Goal: Task Accomplishment & Management: Complete application form

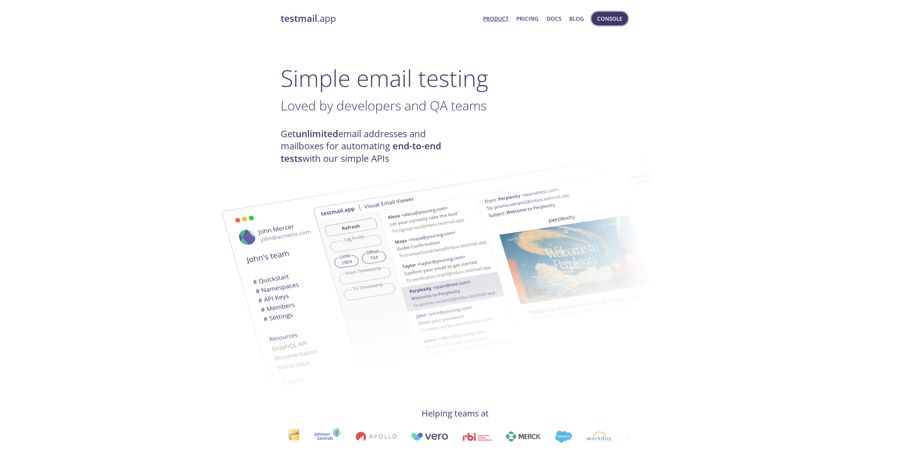
click at [617, 14] on span "Console" at bounding box center [609, 18] width 25 height 9
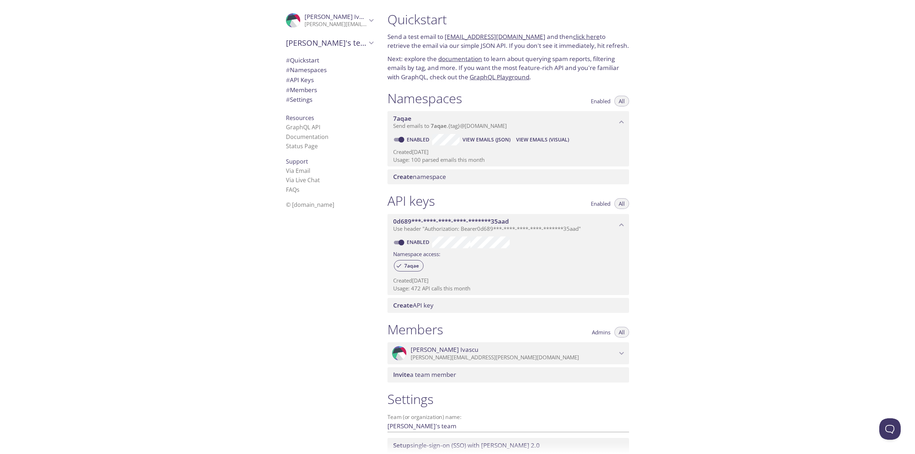
drag, startPoint x: 413, startPoint y: 162, endPoint x: 420, endPoint y: 162, distance: 6.1
click at [420, 162] on p "Usage: 100 parsed emails this month" at bounding box center [508, 160] width 230 height 8
drag, startPoint x: 411, startPoint y: 289, endPoint x: 424, endPoint y: 290, distance: 12.5
click at [424, 290] on p "Usage: 472 API calls this month" at bounding box center [508, 289] width 230 height 8
click at [306, 83] on span "# API Keys" at bounding box center [300, 80] width 28 height 8
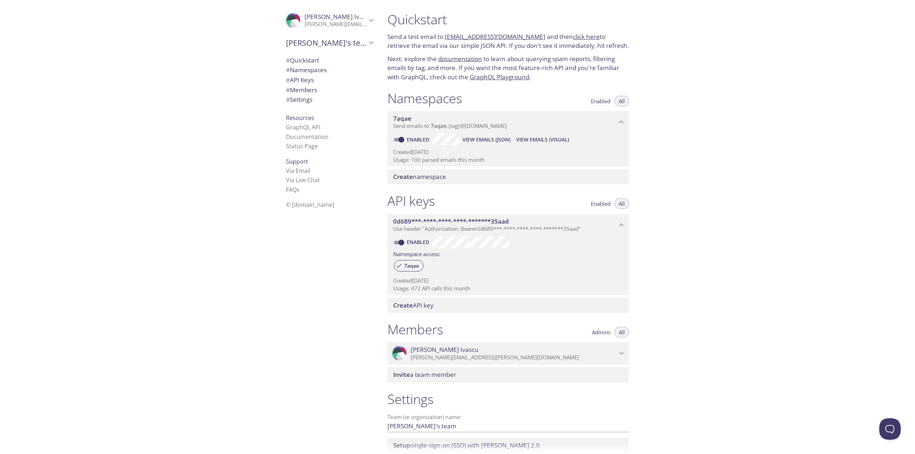
click at [607, 101] on span "Enabled" at bounding box center [601, 101] width 20 height 0
click at [619, 101] on span "All" at bounding box center [622, 101] width 6 height 0
click at [344, 30] on div ".cls-1 { fill: #6d5ca8; } .cls-2 { fill: #3fc191; } .cls-3 { fill: #3b4752; } .…" at bounding box center [329, 21] width 99 height 24
click at [339, 54] on span "Signout" at bounding box center [329, 54] width 87 height 9
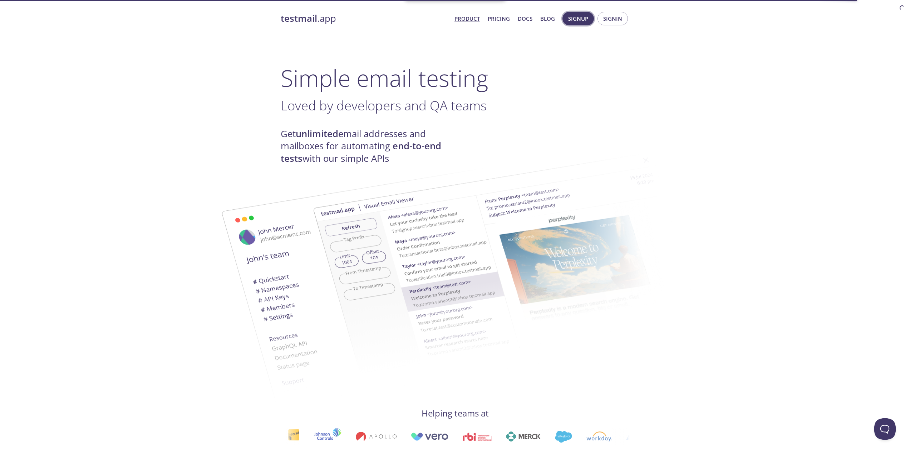
click at [580, 20] on span "Signup" at bounding box center [578, 18] width 20 height 9
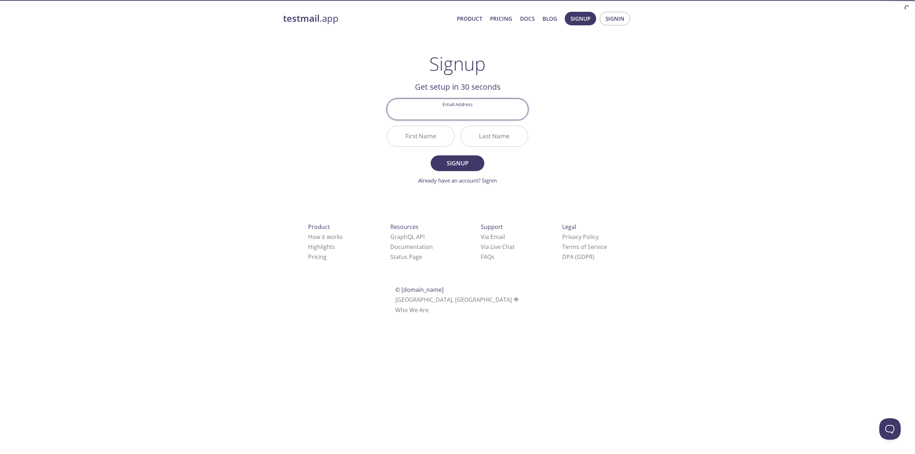
click at [448, 114] on input "Email Address" at bounding box center [457, 109] width 141 height 20
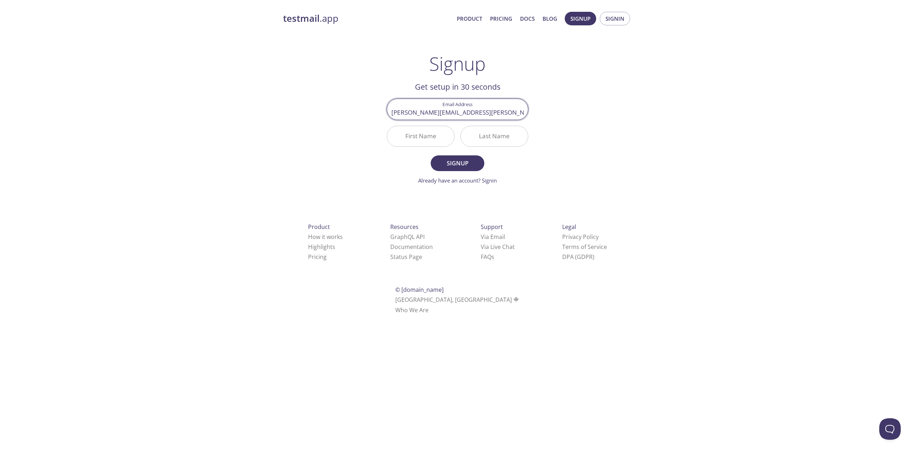
type input "alexandru.ivascu+mail@ejump.ro"
type input "[PERSON_NAME]"
type input "Ivascu"
click at [431, 155] on button "Signup" at bounding box center [458, 163] width 54 height 16
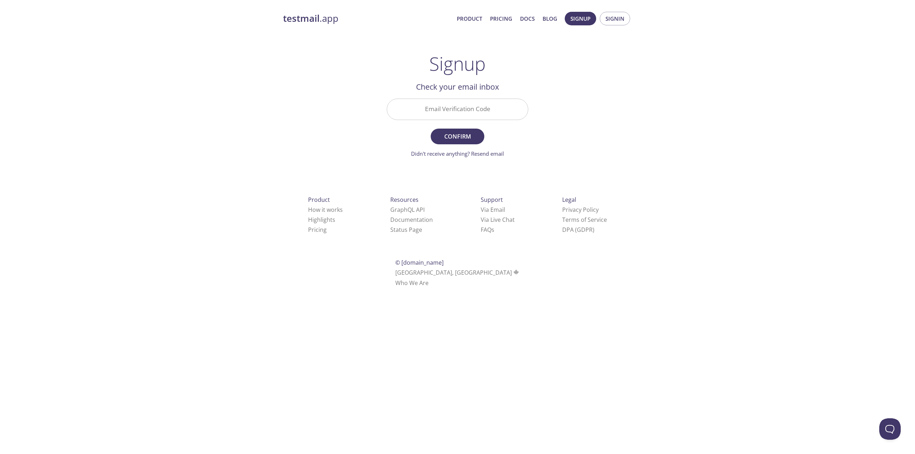
click at [463, 120] on div at bounding box center [458, 109] width 142 height 21
paste input "87W47N2"
type input "87W47N2"
drag, startPoint x: 466, startPoint y: 134, endPoint x: 501, endPoint y: 143, distance: 36.5
click at [466, 134] on span "Confirm" at bounding box center [458, 137] width 38 height 10
